Goal: Use online tool/utility: Utilize a website feature to perform a specific function

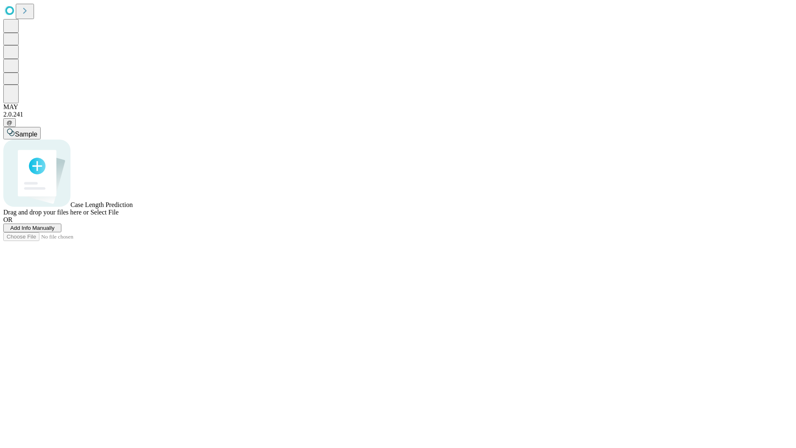
click at [55, 231] on span "Add Info Manually" at bounding box center [32, 228] width 44 height 6
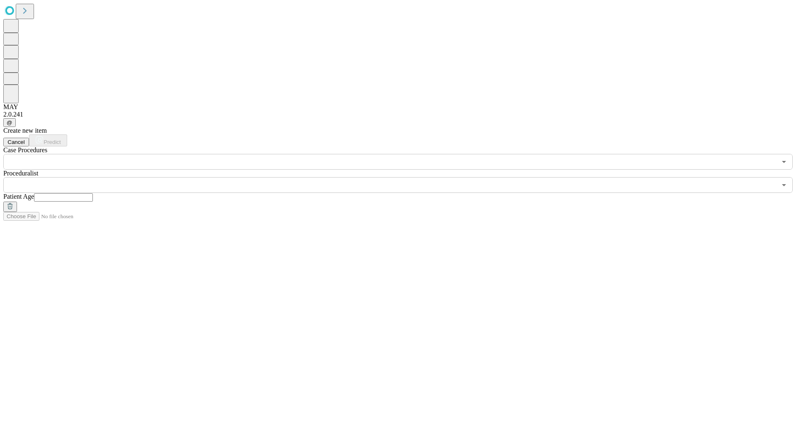
click at [93, 193] on input "text" at bounding box center [63, 197] width 59 height 8
type input "**"
click at [404, 177] on input "text" at bounding box center [389, 185] width 773 height 16
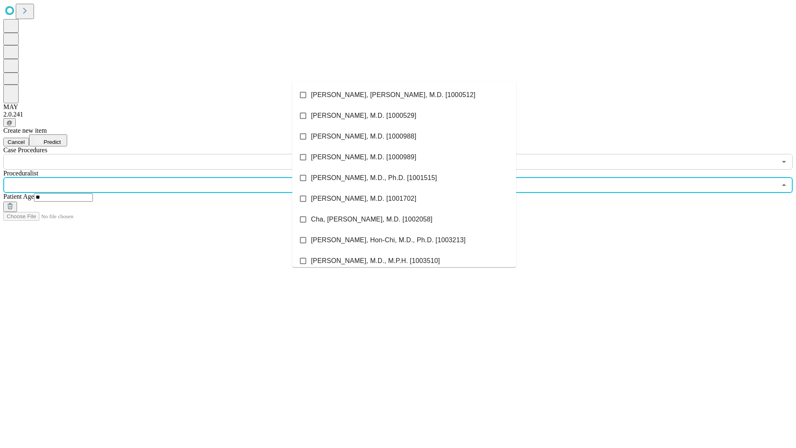
click at [404, 95] on li "[PERSON_NAME], [PERSON_NAME], M.D. [1000512]" at bounding box center [404, 95] width 224 height 21
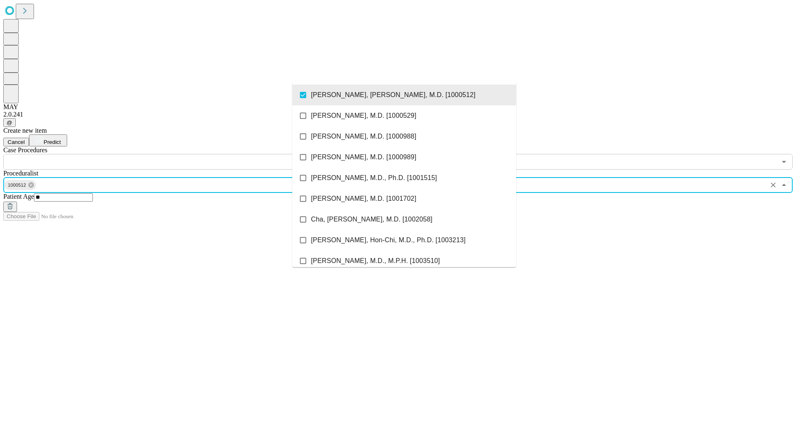
click at [174, 154] on input "text" at bounding box center [389, 162] width 773 height 16
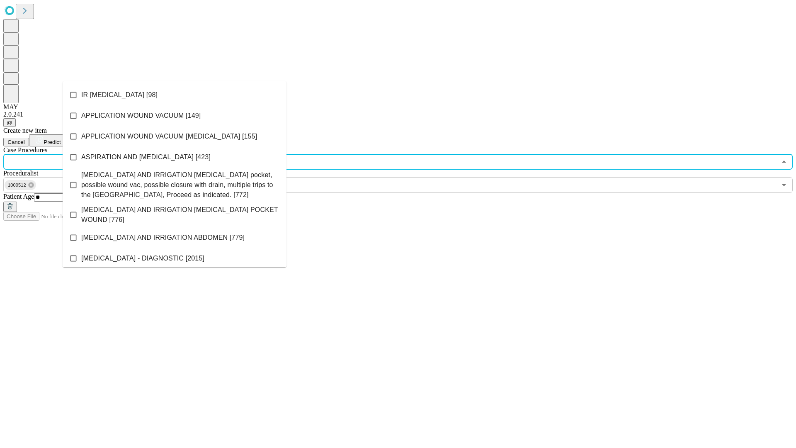
click at [175, 95] on li "IR [MEDICAL_DATA] [98]" at bounding box center [175, 95] width 224 height 21
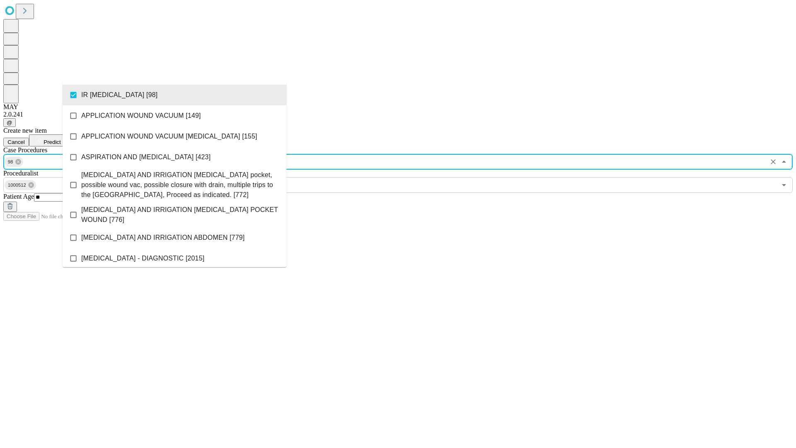
click at [61, 139] on span "Predict" at bounding box center [52, 142] width 17 height 6
